Goal: Navigation & Orientation: Find specific page/section

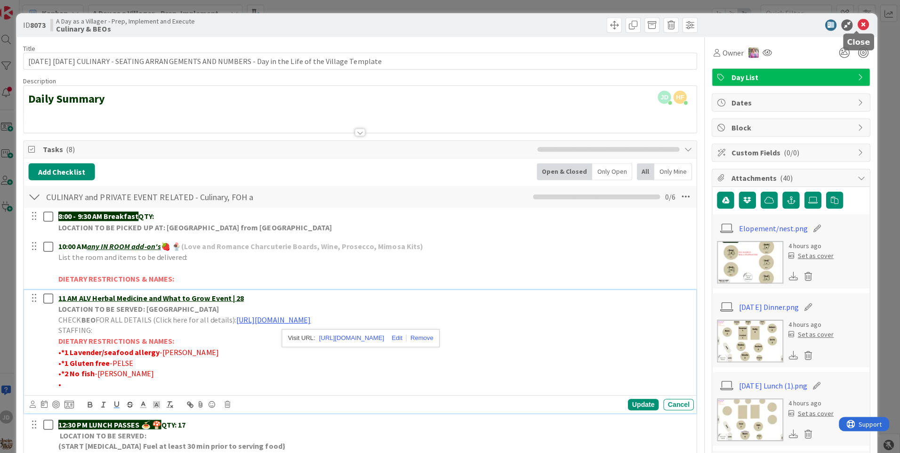
click at [858, 19] on icon at bounding box center [863, 24] width 11 height 11
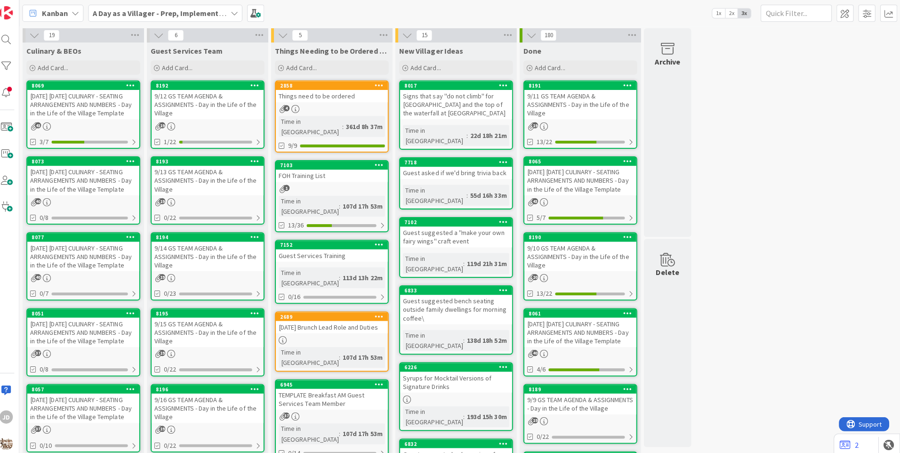
click at [209, 182] on div "9/13 GS TEAM AGENDA & ASSIGNMENTS - Day in the Life of the Village" at bounding box center [212, 179] width 111 height 29
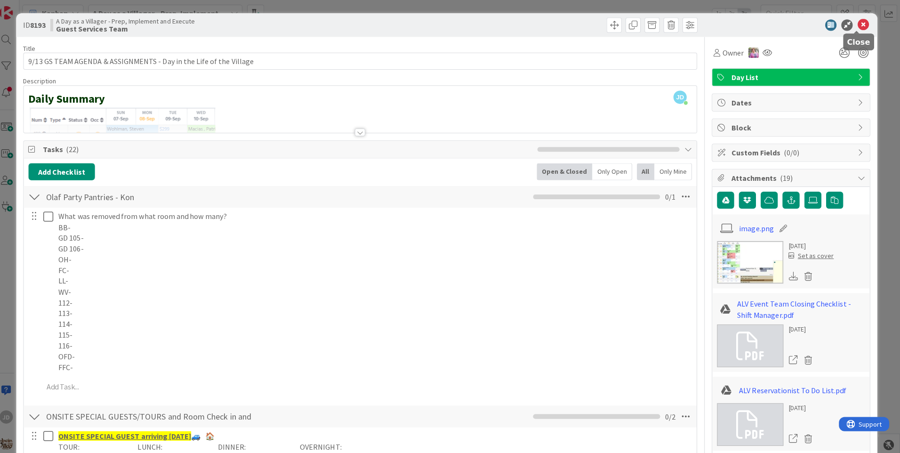
click at [858, 23] on icon at bounding box center [863, 24] width 11 height 11
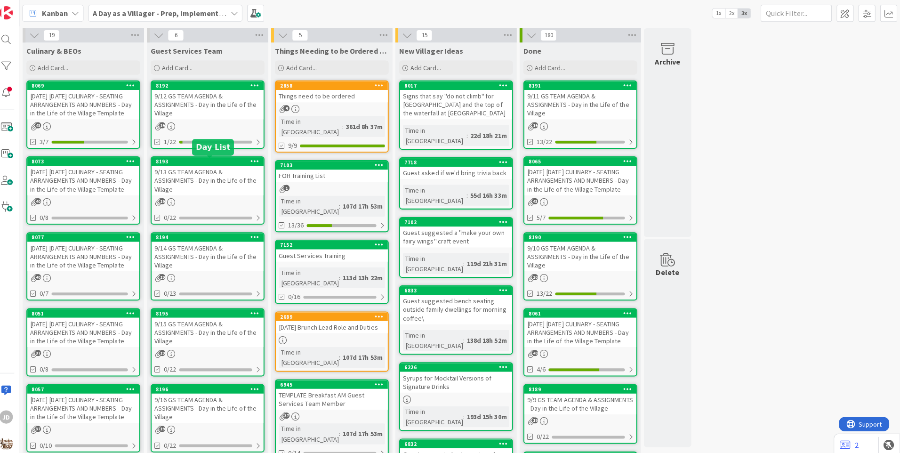
click at [210, 186] on div "9/13 GS TEAM AGENDA & ASSIGNMENTS - Day in the Life of the Village" at bounding box center [212, 179] width 111 height 29
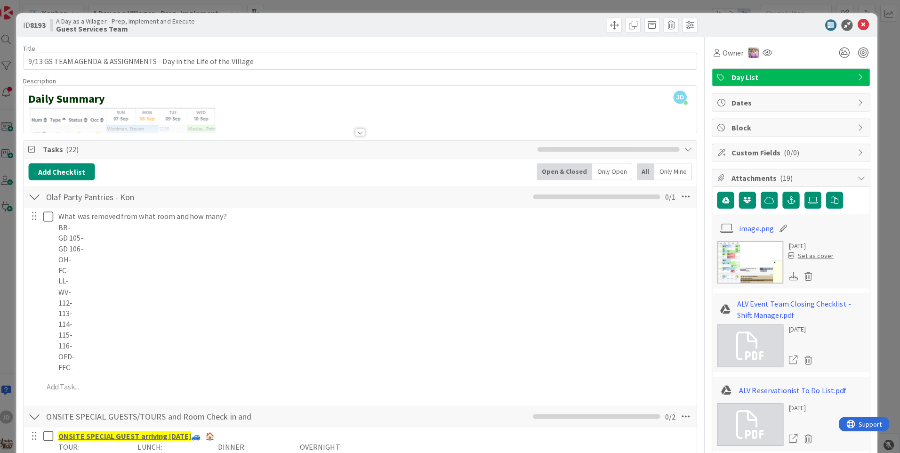
scroll to position [140, 0]
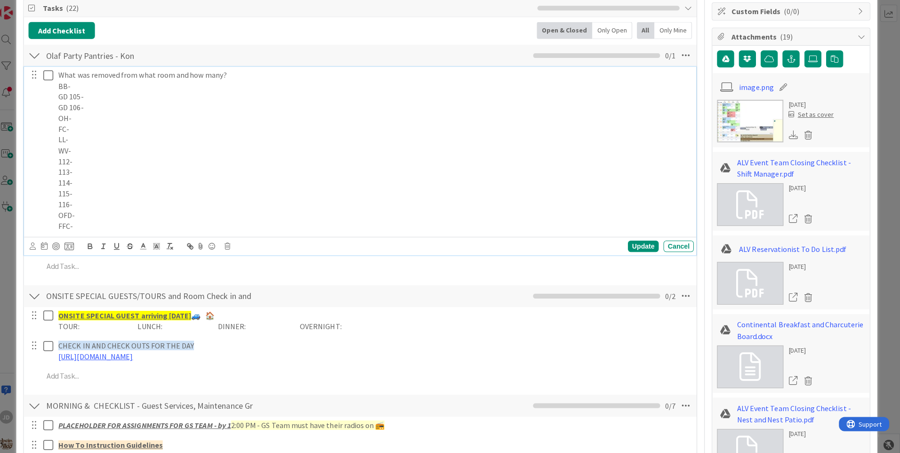
drag, startPoint x: 143, startPoint y: 0, endPoint x: 349, endPoint y: 160, distance: 260.7
click at [349, 160] on p "112-" at bounding box center [377, 160] width 627 height 11
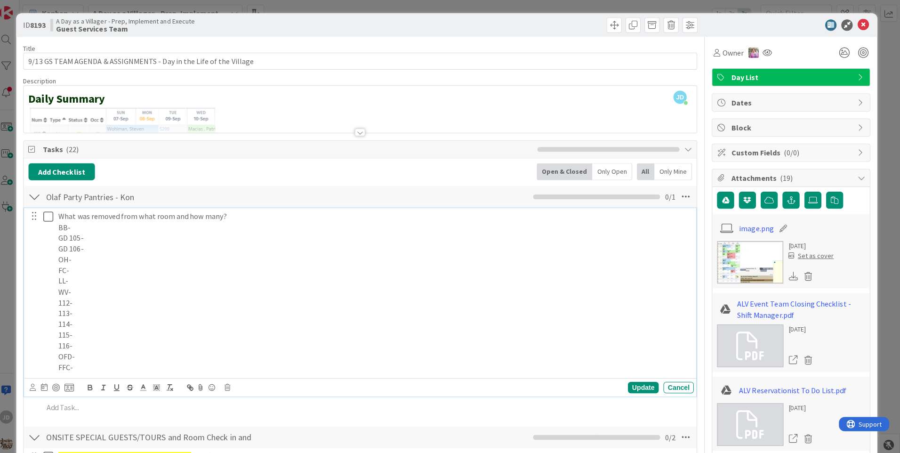
click at [858, 29] on icon at bounding box center [863, 24] width 11 height 11
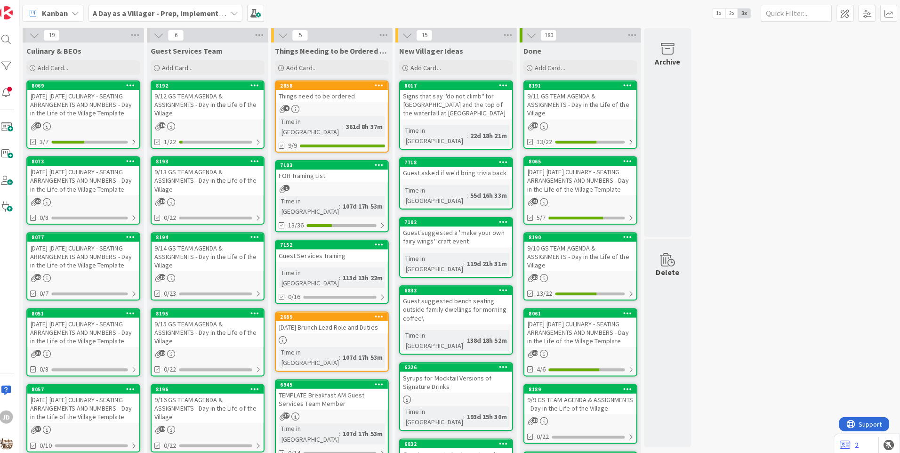
click at [110, 106] on div "[DATE] [DATE] CULINARY - SEATING ARRANGEMENTS AND NUMBERS - Day in the Life of …" at bounding box center [89, 103] width 111 height 29
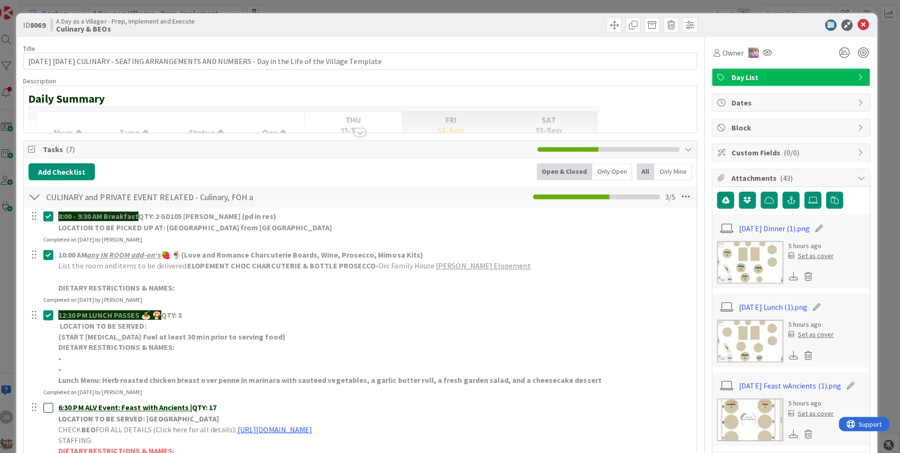
click at [727, 257] on img at bounding box center [751, 260] width 66 height 42
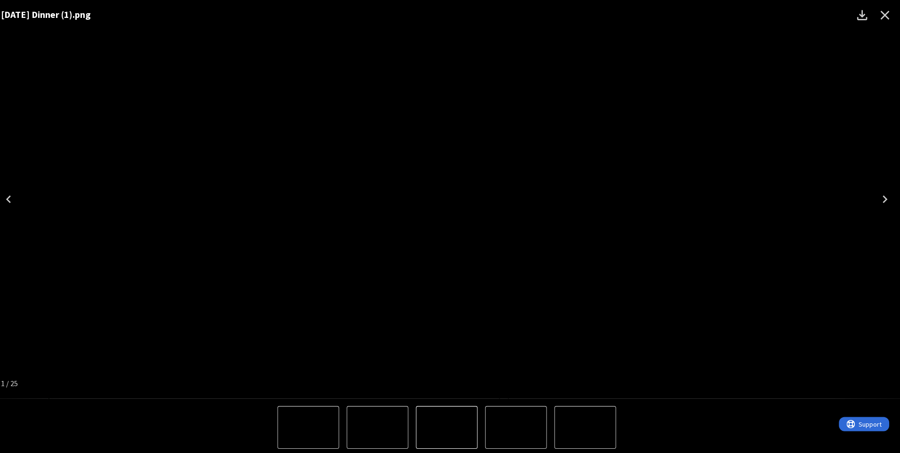
click at [886, 17] on icon "Close" at bounding box center [884, 15] width 15 height 15
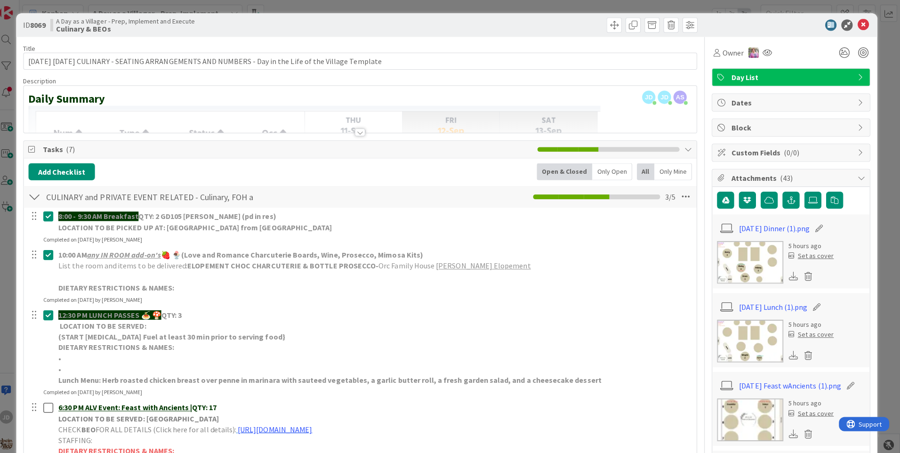
click at [744, 411] on img at bounding box center [751, 416] width 66 height 42
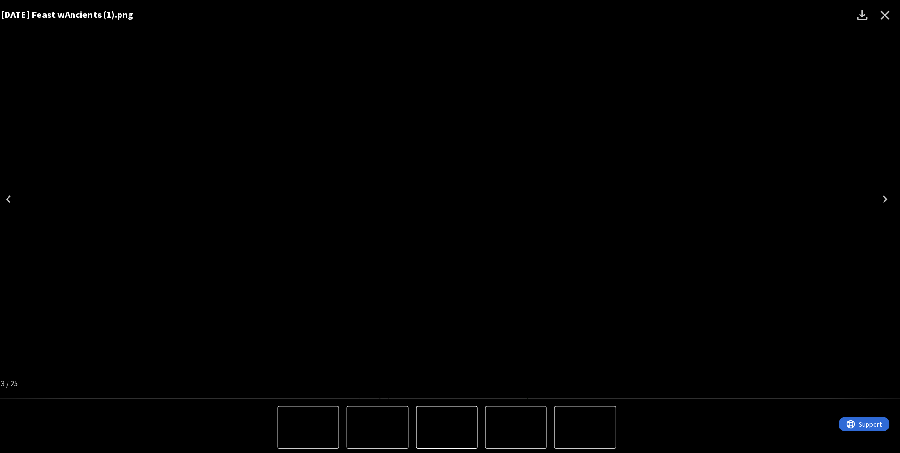
click at [884, 11] on icon "Close" at bounding box center [884, 15] width 15 height 15
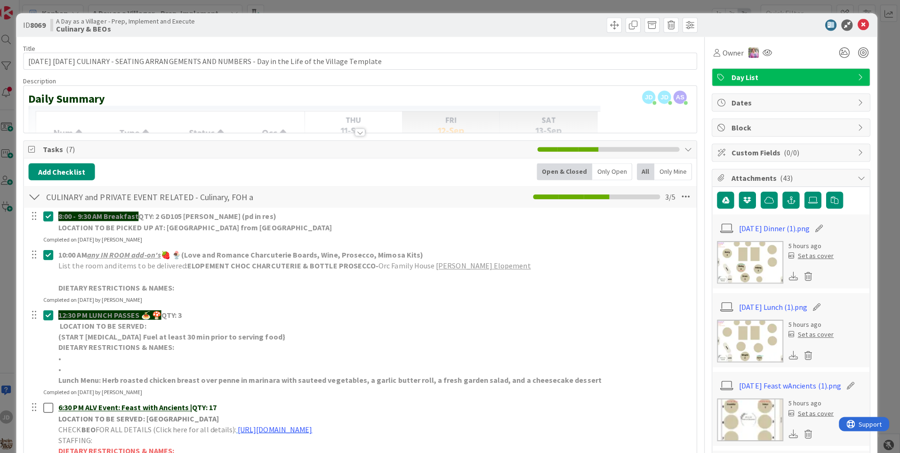
click at [494, 263] on link "[PERSON_NAME] Elopement" at bounding box center [486, 263] width 94 height 9
click at [858, 24] on icon at bounding box center [863, 24] width 11 height 11
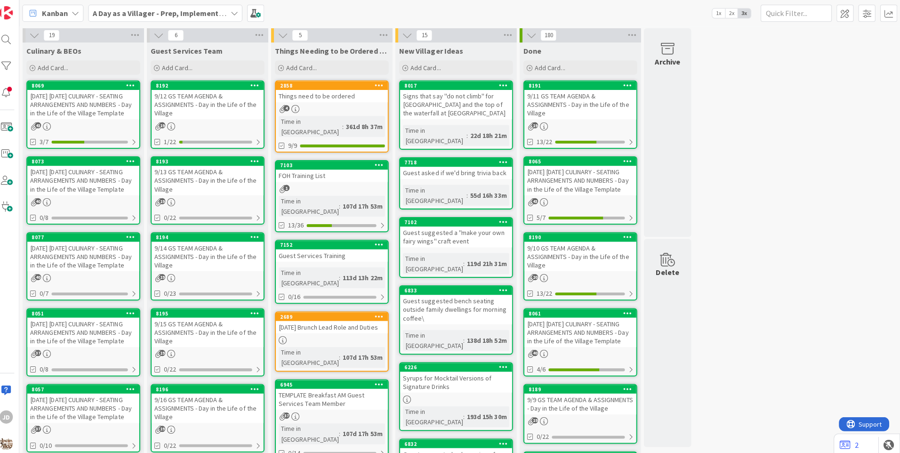
click at [233, 195] on link "8193 9/13 GS TEAM AGENDA & ASSIGNMENTS - Day in the Life of the Village 19 0/22" at bounding box center [212, 189] width 113 height 68
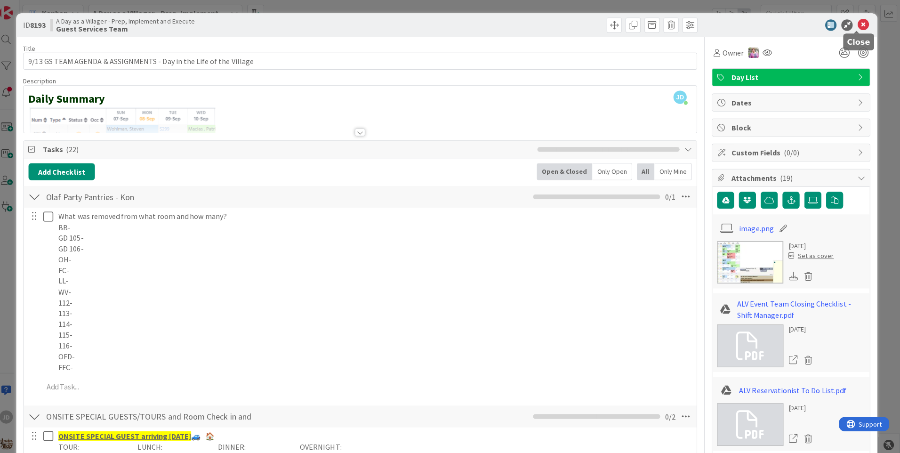
click at [858, 20] on icon at bounding box center [863, 24] width 11 height 11
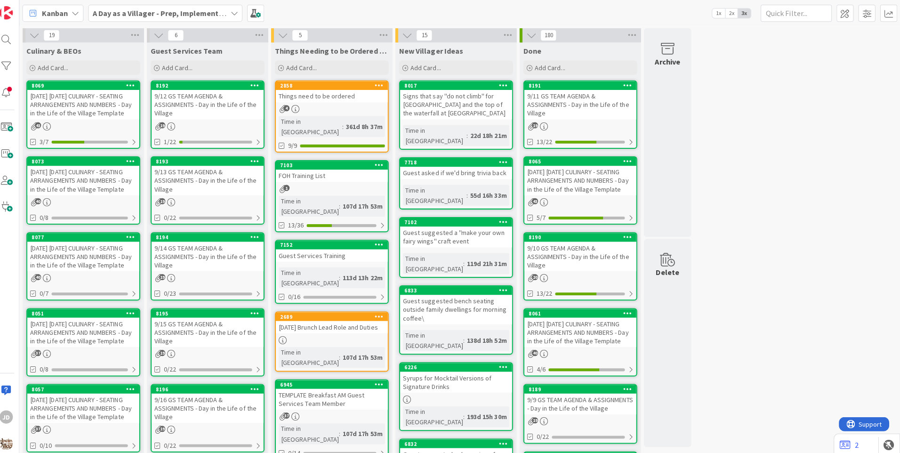
drag, startPoint x: 232, startPoint y: 112, endPoint x: 265, endPoint y: 147, distance: 47.6
click at [232, 112] on div "9/12 GS TEAM AGENDA & ASSIGNMENTS - Day in the Life of the Village" at bounding box center [212, 103] width 111 height 29
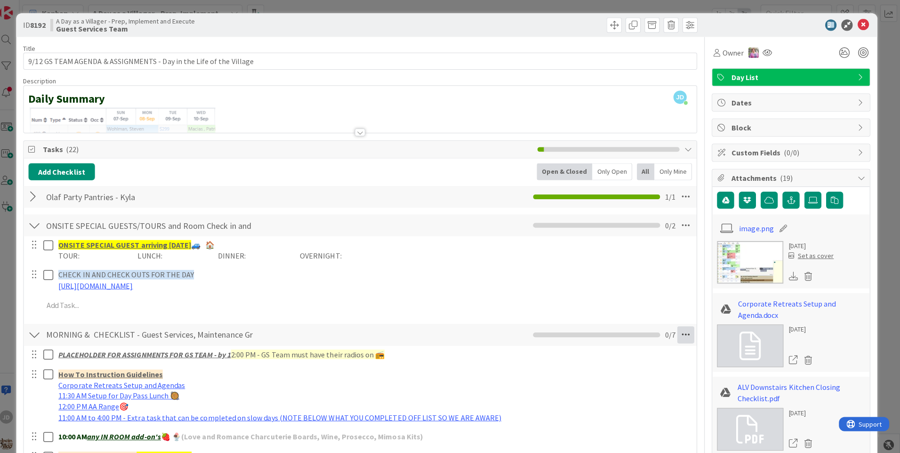
click at [679, 334] on icon at bounding box center [687, 332] width 17 height 17
